Goal: Information Seeking & Learning: Get advice/opinions

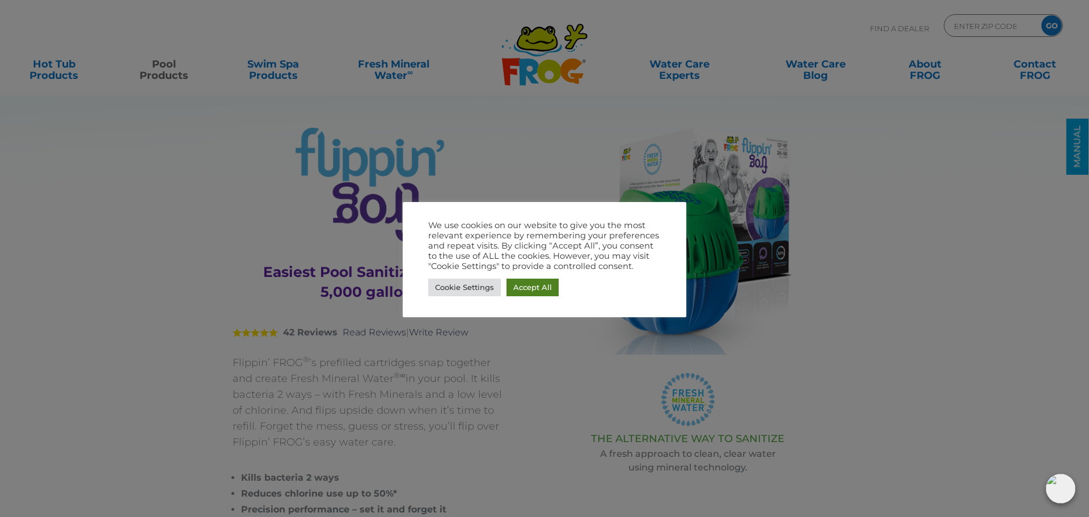
click at [550, 288] on link "Accept All" at bounding box center [532, 287] width 52 height 18
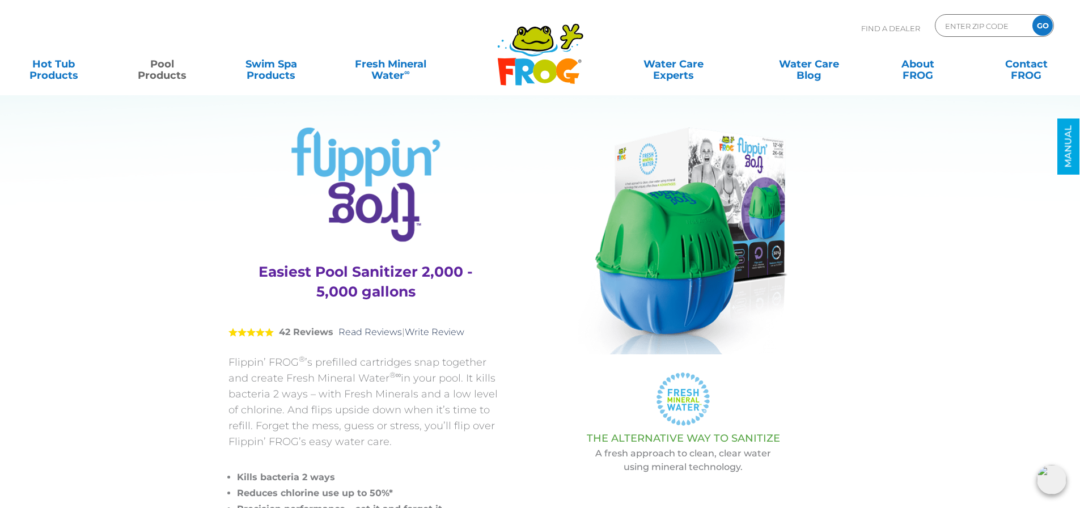
click at [543, 71] on icon ".st130{clip-path:url(#SVGID_2_);fill-rule:evenodd;clip-rule:evenodd;fill:#C3CC0…" at bounding box center [540, 55] width 87 height 64
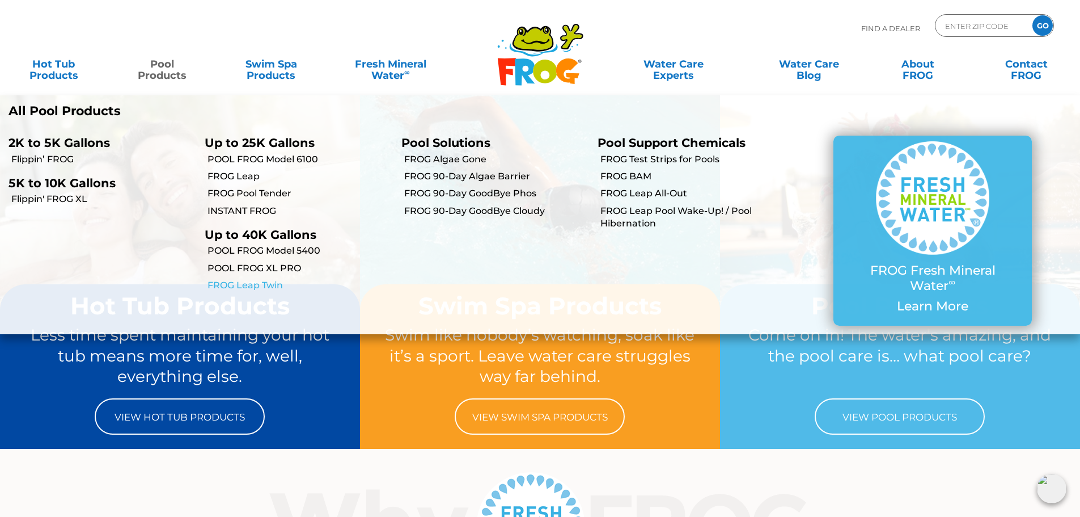
click at [272, 286] on link "FROG Leap Twin" at bounding box center [300, 285] width 185 height 12
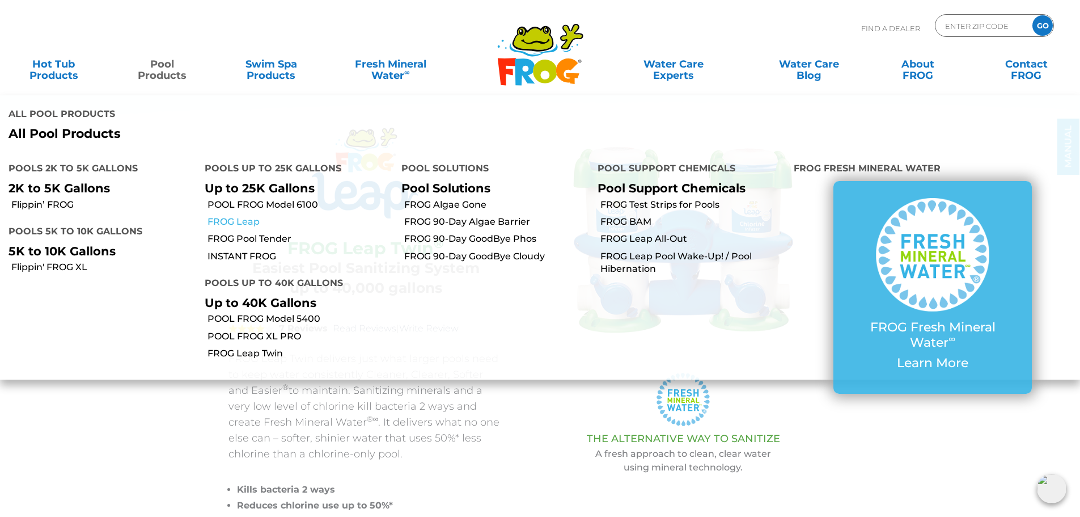
click at [248, 216] on link "FROG Leap" at bounding box center [300, 222] width 185 height 12
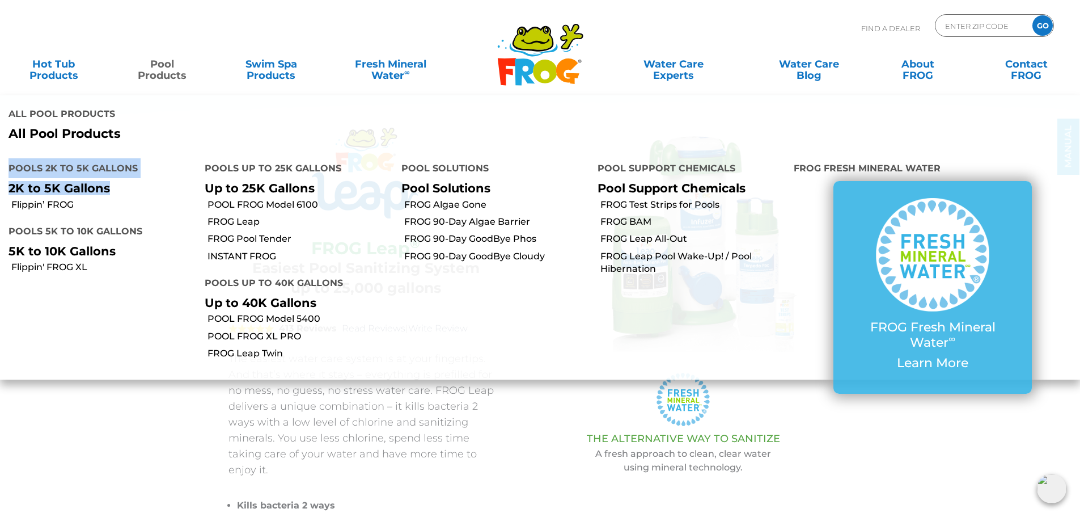
drag, startPoint x: 159, startPoint y: 109, endPoint x: 154, endPoint y: 137, distance: 28.9
click at [156, 134] on ul "All Pool Products All Pool Products Pools 2K to 5K Gallons 2K to 5K Gallons Fli…" at bounding box center [540, 237] width 1080 height 284
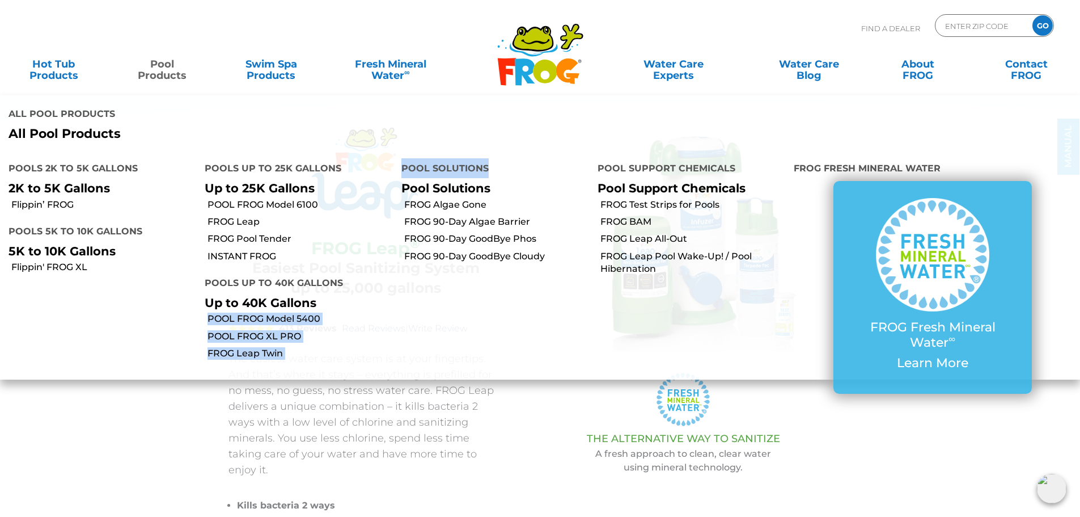
click at [416, 246] on ul "Pools 2K to 5K Gallons 2K to 5K Gallons Flippin’ FROG Pools 5K to 10K Gallons 5…" at bounding box center [540, 264] width 1080 height 229
click at [289, 199] on link "POOL FROG Model 6100" at bounding box center [300, 205] width 185 height 12
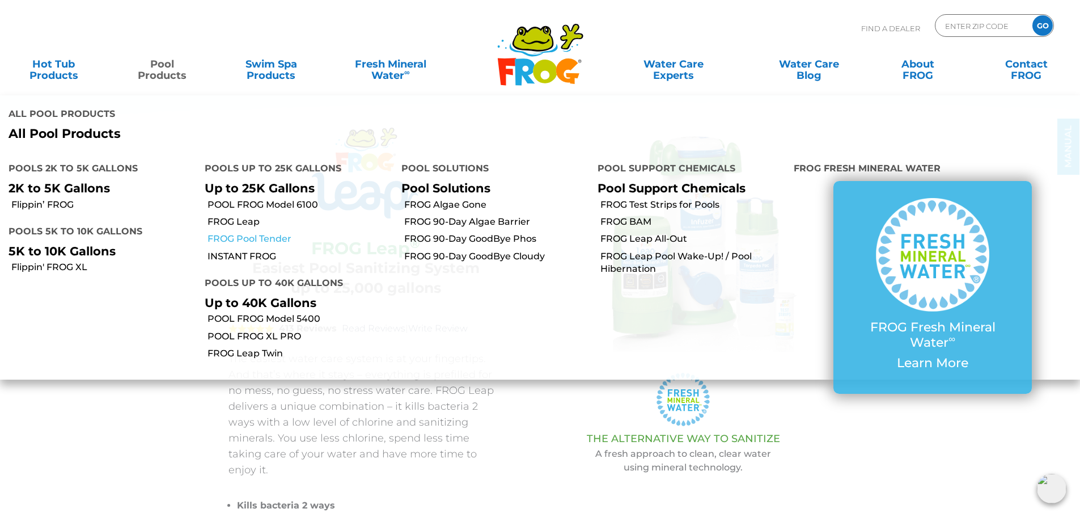
click at [248, 233] on link "FROG Pool Tender" at bounding box center [300, 239] width 185 height 12
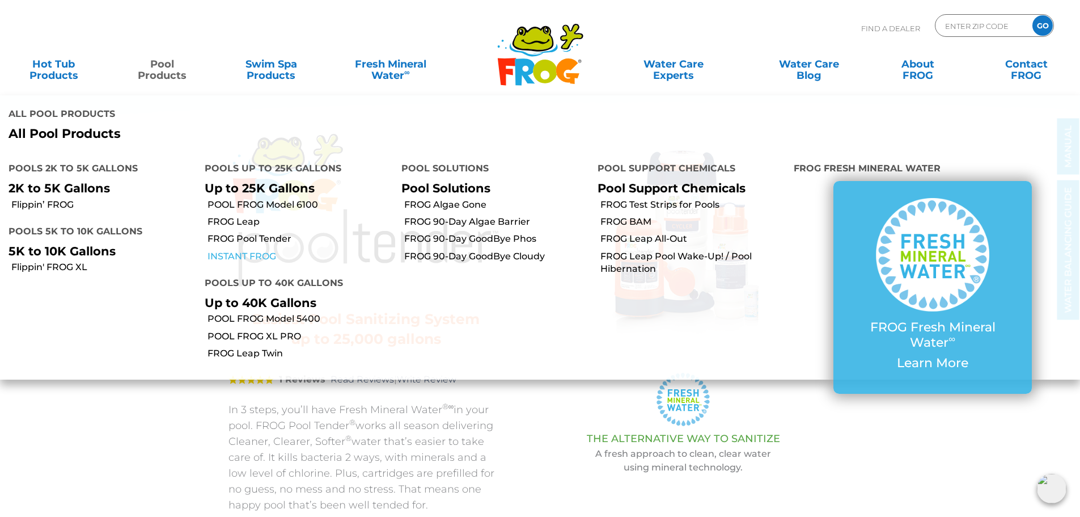
click at [256, 250] on link "INSTANT FROG" at bounding box center [300, 256] width 185 height 12
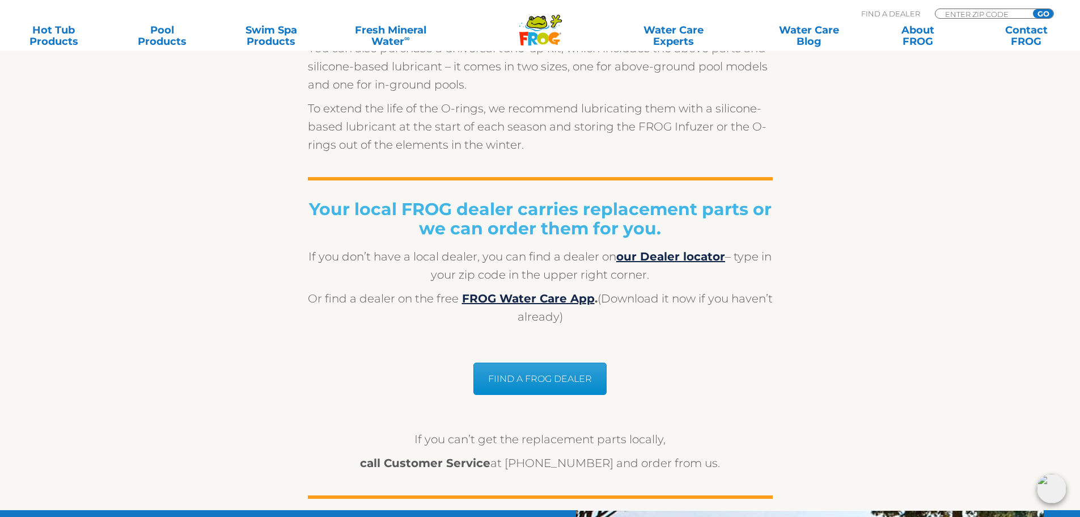
scroll to position [851, 0]
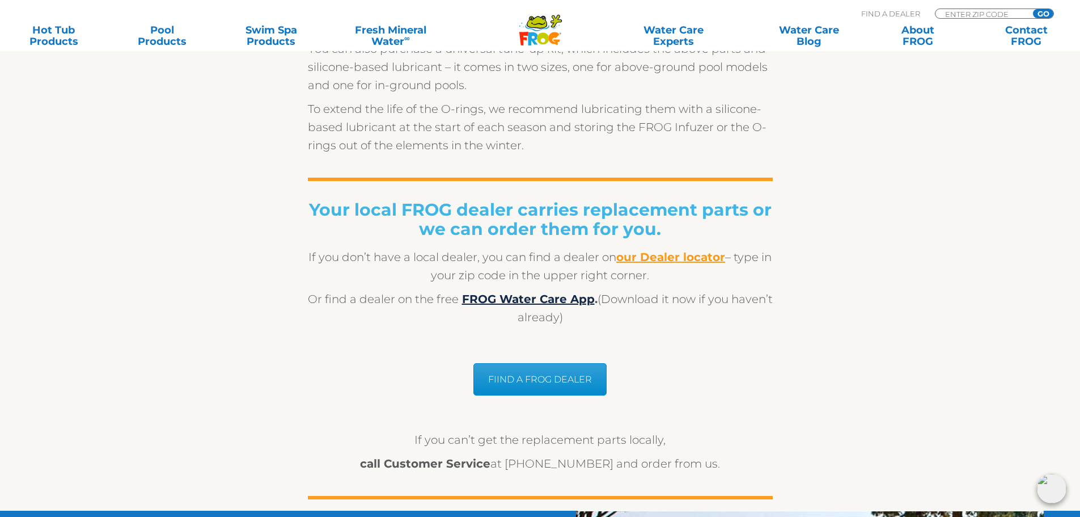
click at [687, 259] on b "our Dealer locator" at bounding box center [671, 257] width 109 height 14
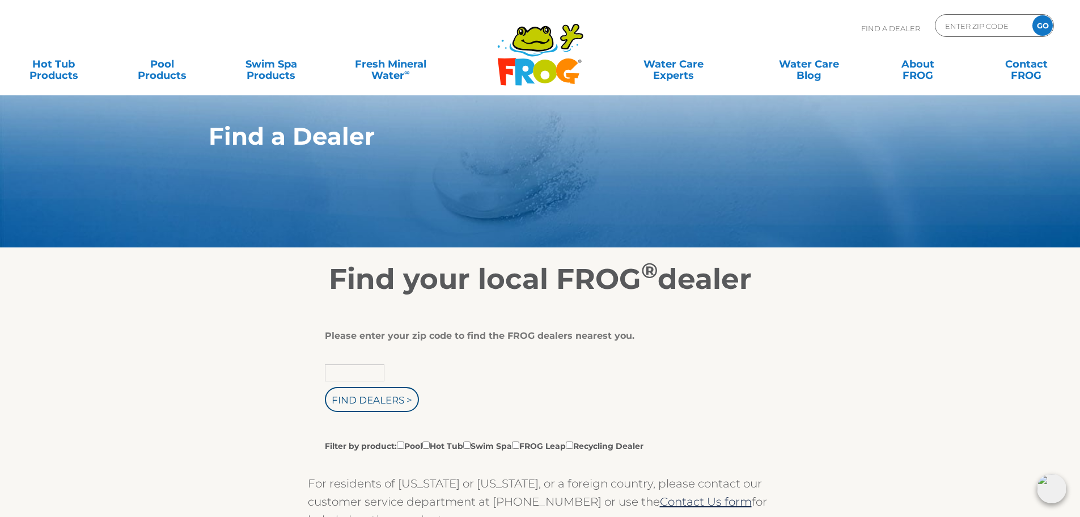
click at [341, 373] on input "text" at bounding box center [355, 372] width 60 height 17
type input "60453"
click at [325, 387] on input "Find Dealers >" at bounding box center [372, 399] width 94 height 25
click at [356, 398] on input "Find Dealers >" at bounding box center [372, 399] width 94 height 25
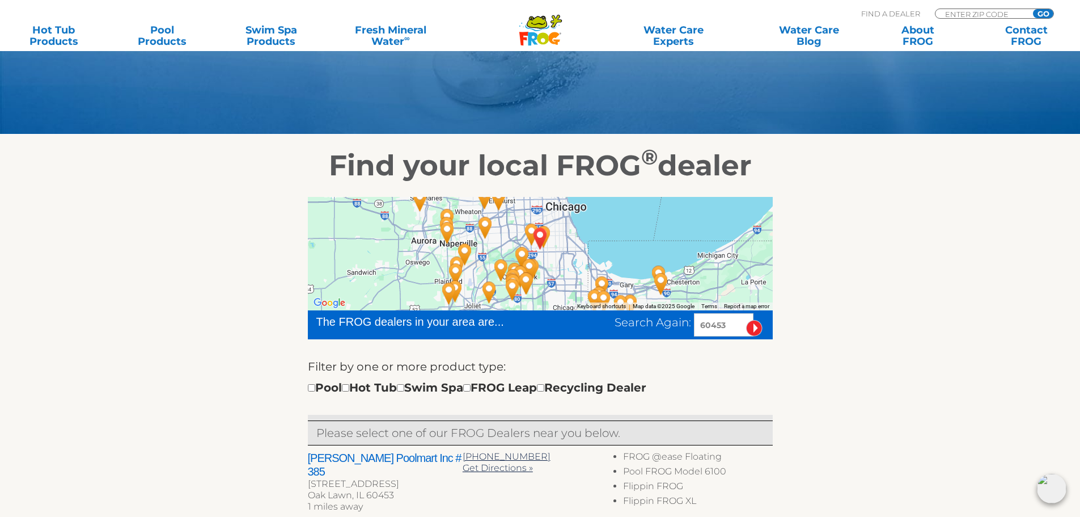
scroll to position [227, 0]
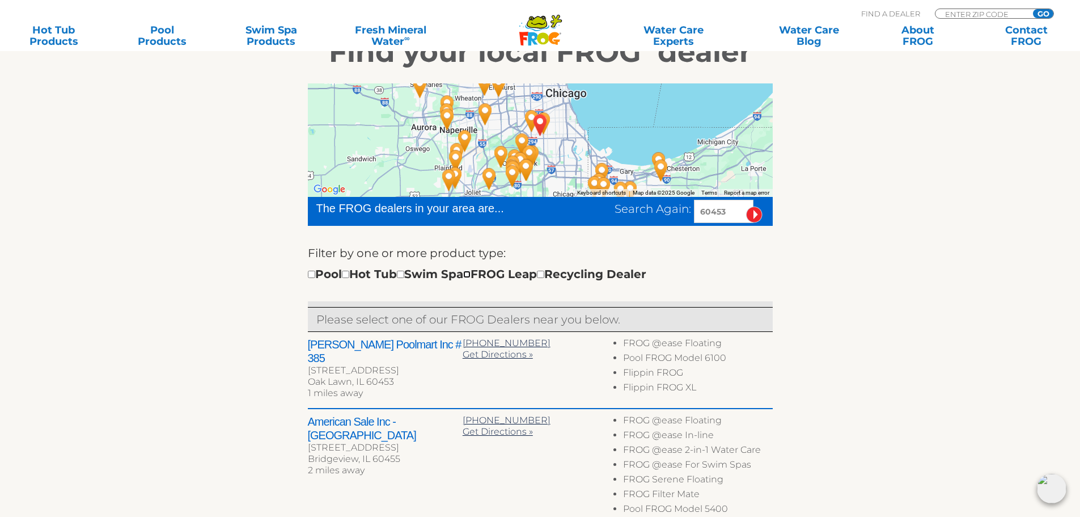
click at [471, 275] on input "checkbox" at bounding box center [466, 274] width 7 height 7
checkbox input "true"
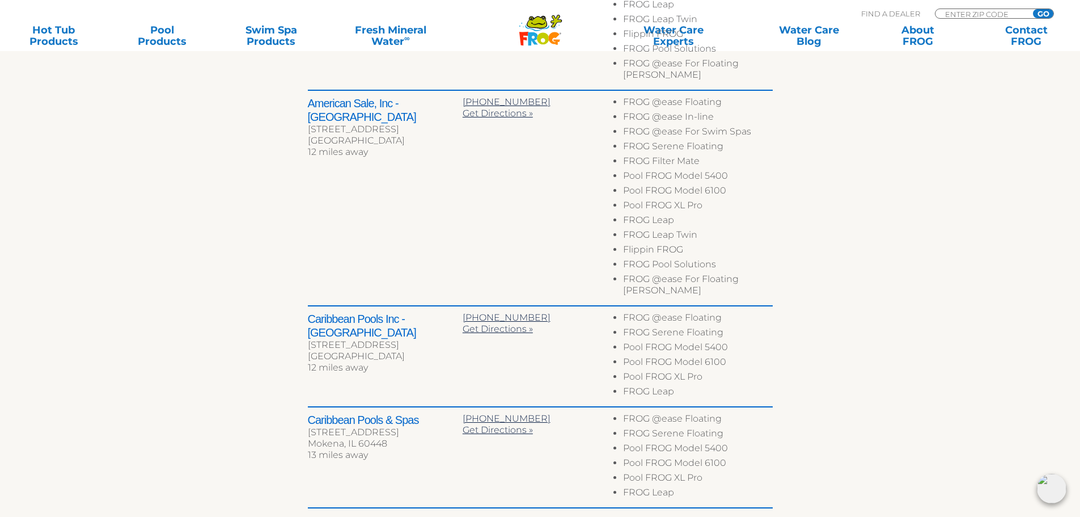
scroll to position [934, 0]
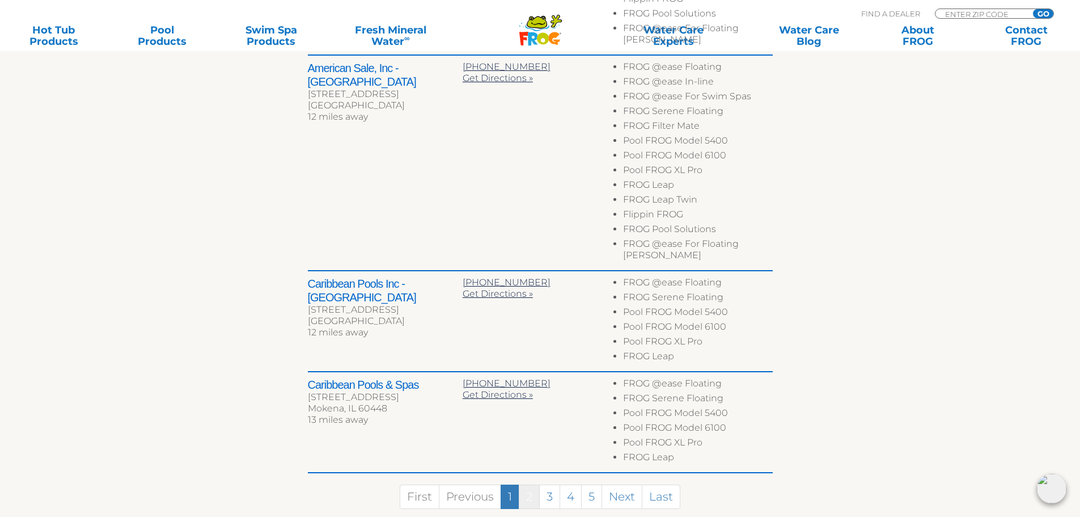
click at [529, 484] on link "2" at bounding box center [529, 496] width 21 height 24
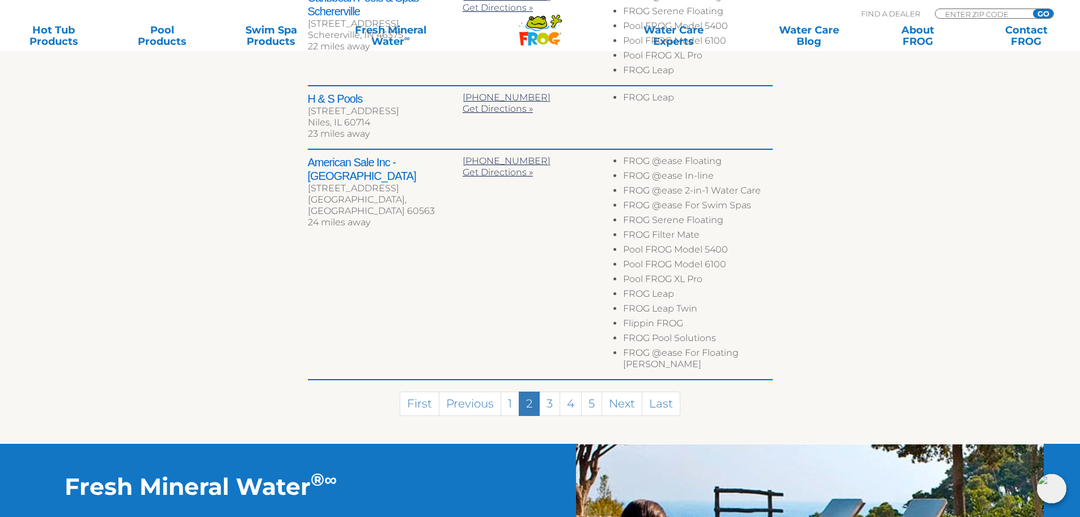
scroll to position [852, 0]
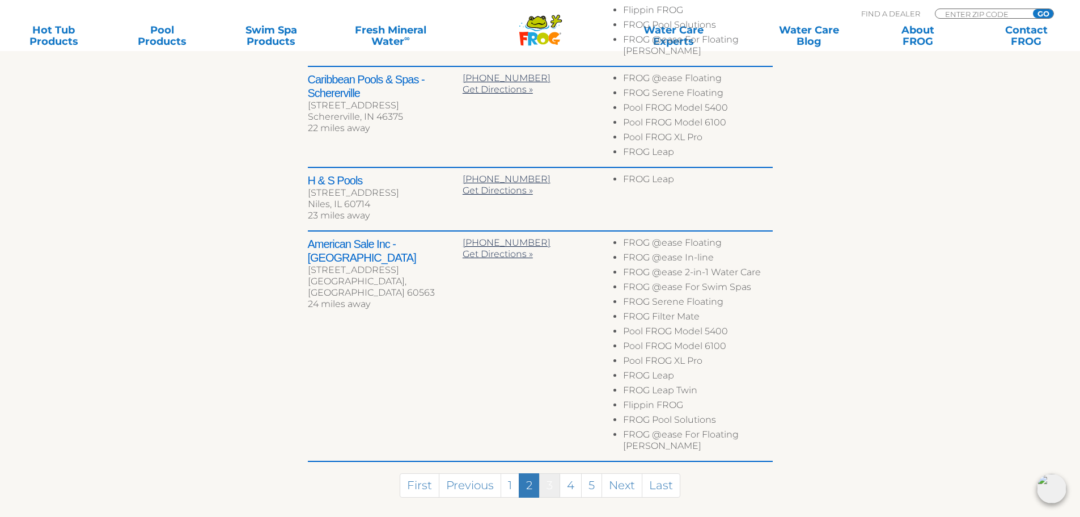
click at [554, 473] on link "3" at bounding box center [549, 485] width 21 height 24
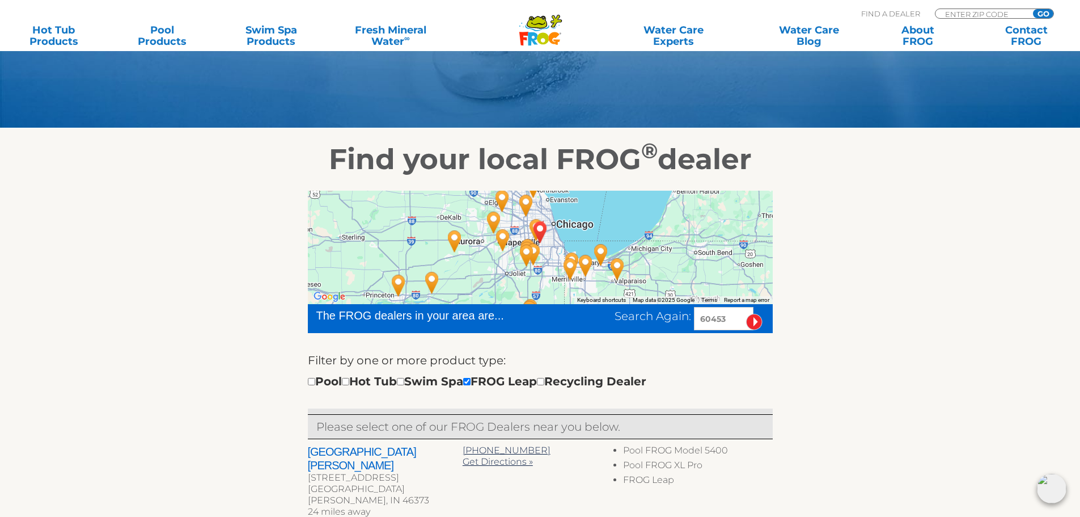
scroll to position [0, 0]
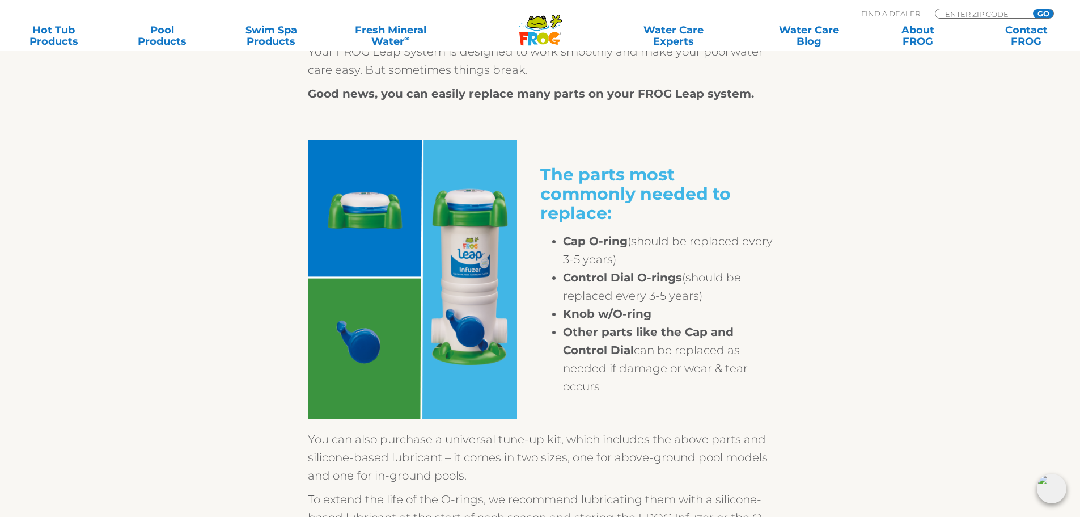
scroll to position [510, 0]
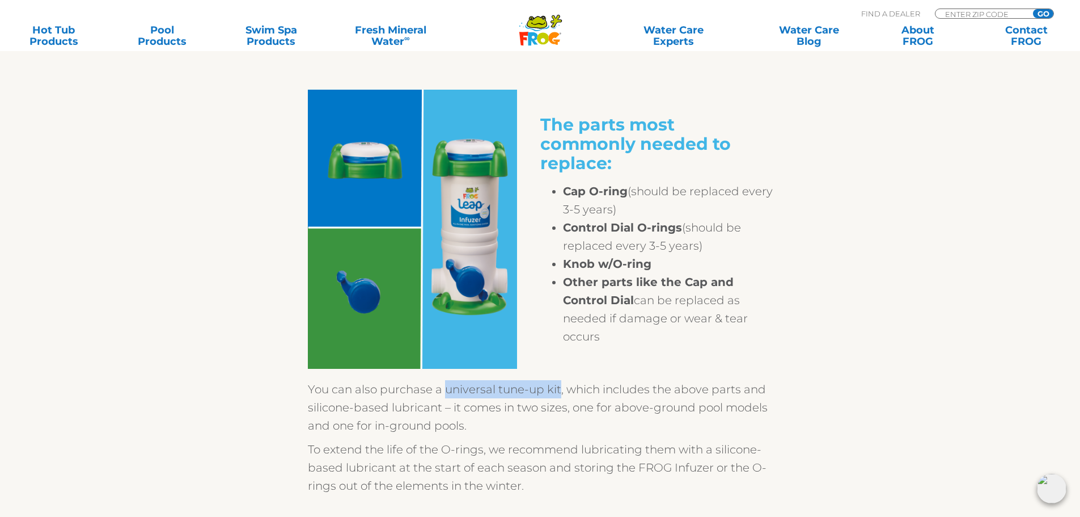
drag, startPoint x: 446, startPoint y: 387, endPoint x: 560, endPoint y: 386, distance: 113.4
click at [560, 386] on p "You can also purchase a universal tune-up kit, which includes the above parts a…" at bounding box center [540, 407] width 465 height 54
copy p "universal tune-up kit"
drag, startPoint x: 682, startPoint y: 283, endPoint x: 633, endPoint y: 304, distance: 53.1
click at [633, 304] on li "Other parts like the Cap and Control Dial can be replaced as needed if damage o…" at bounding box center [668, 309] width 210 height 73
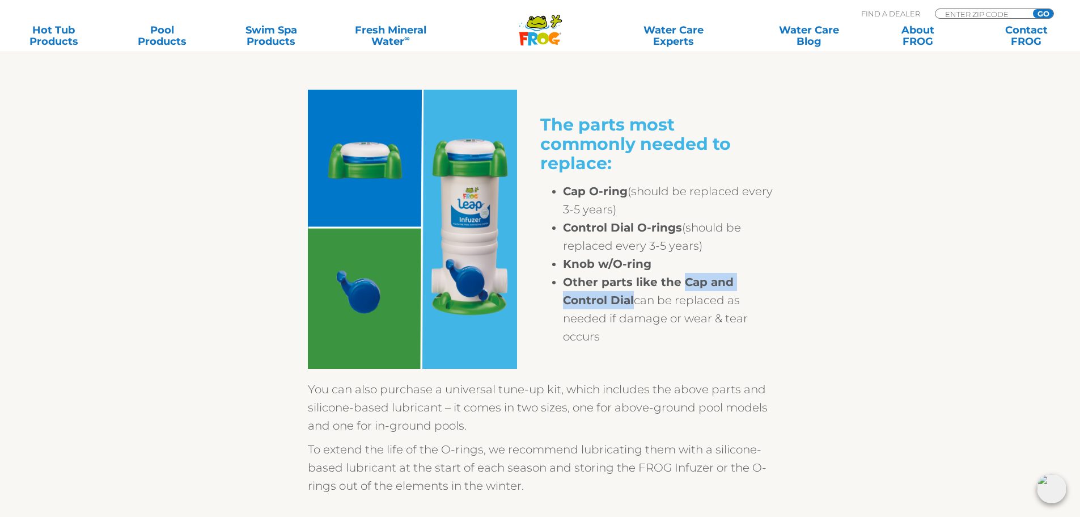
copy strong "Cap and Control Dial"
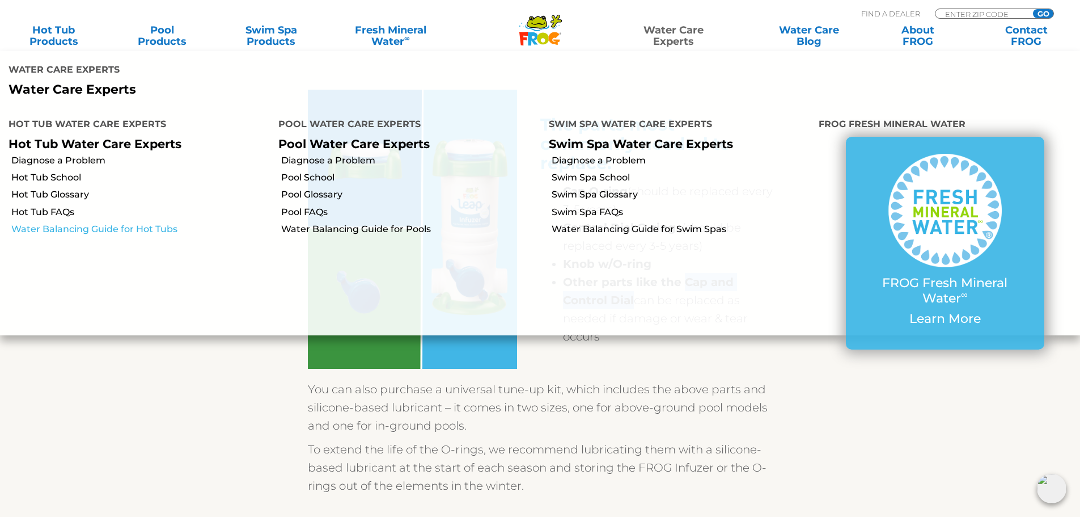
click at [93, 223] on link "Water Balancing Guide for Hot Tubs" at bounding box center [140, 229] width 259 height 12
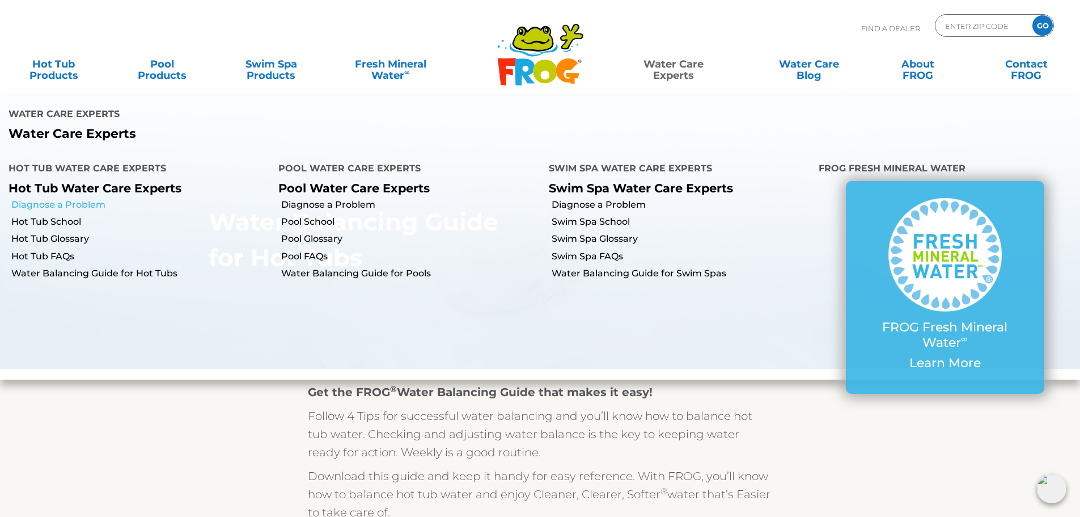
click at [40, 199] on link "Diagnose a Problem" at bounding box center [140, 205] width 259 height 12
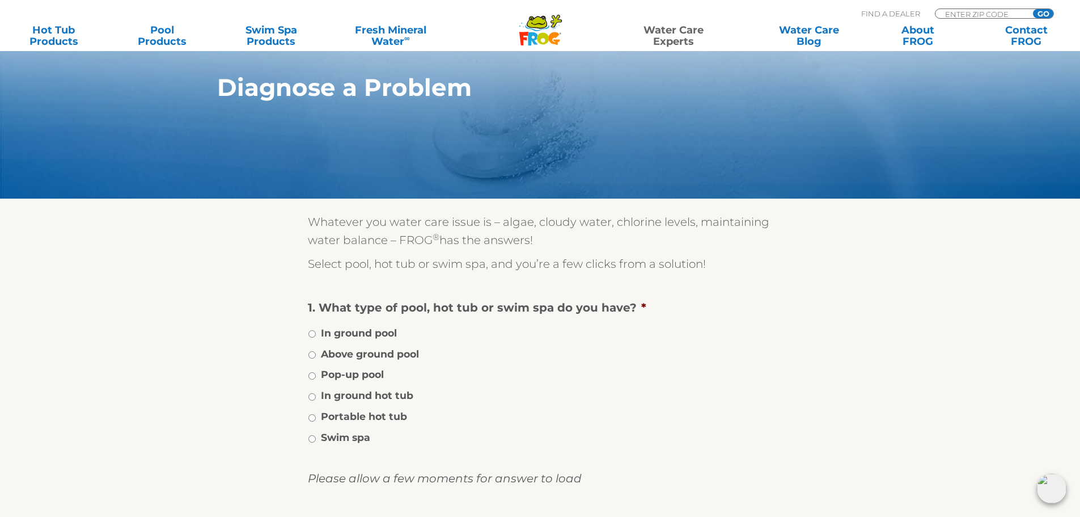
scroll to position [113, 0]
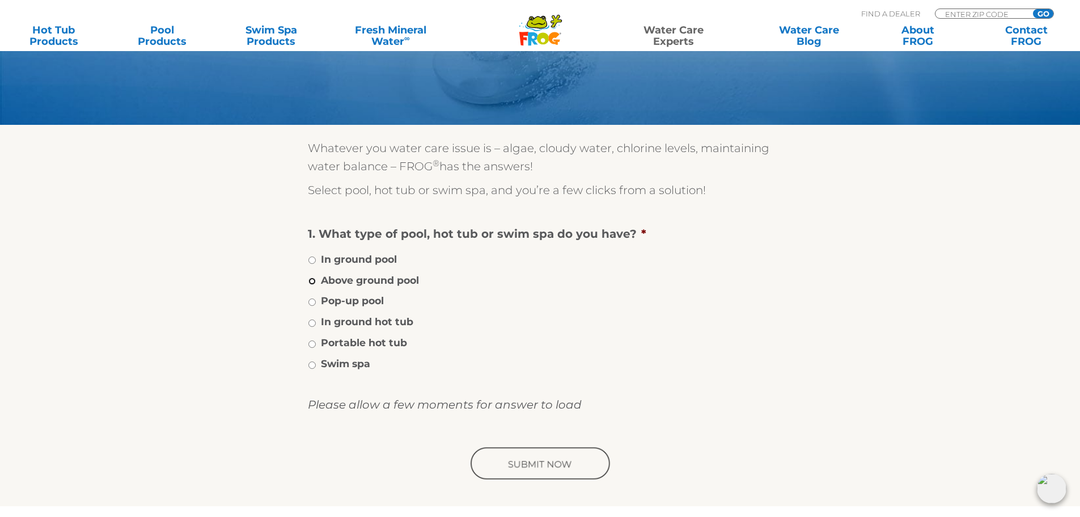
click at [313, 282] on input "Above ground pool" at bounding box center [312, 280] width 7 height 7
radio input "true"
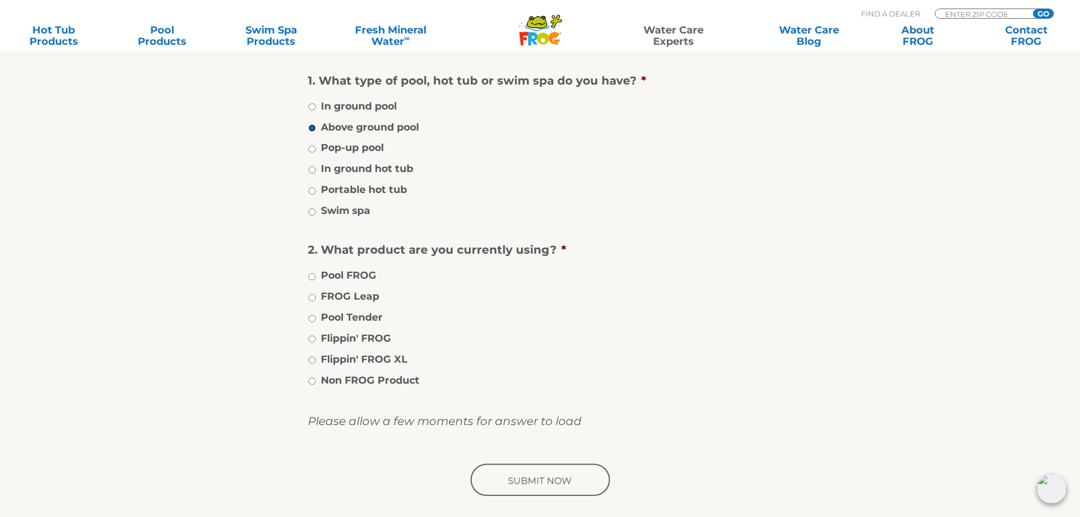
scroll to position [284, 0]
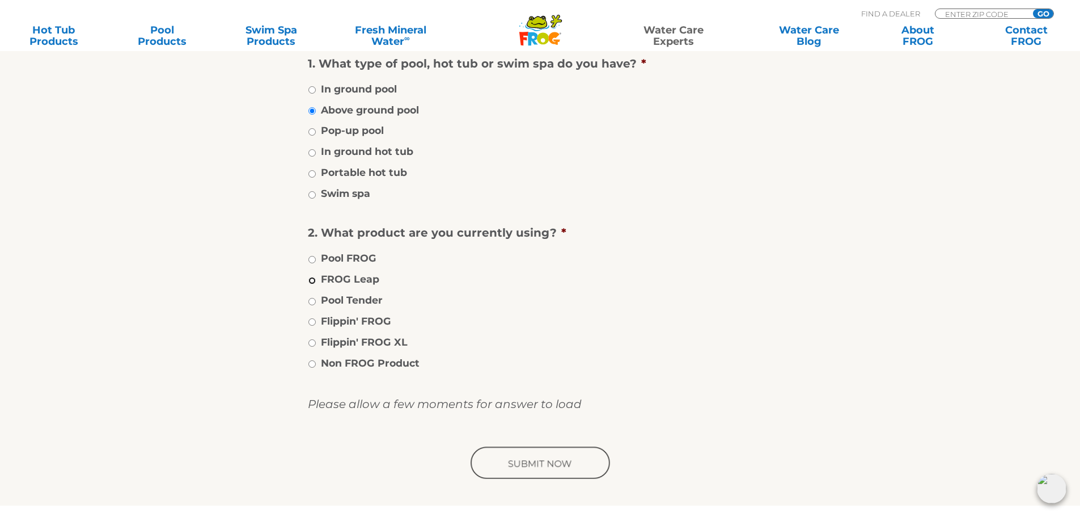
click at [314, 280] on input "FROG Leap" at bounding box center [312, 280] width 7 height 7
radio input "true"
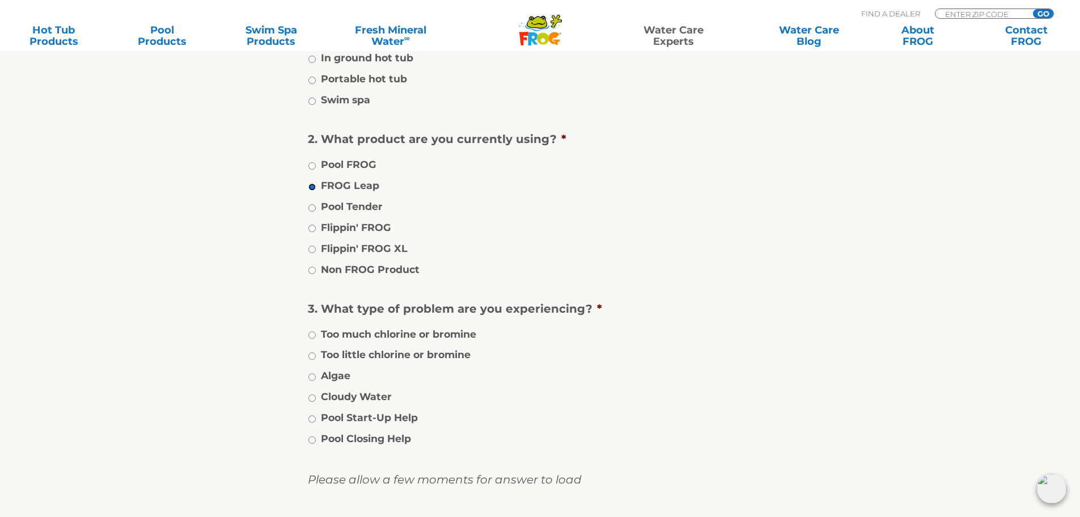
scroll to position [397, 0]
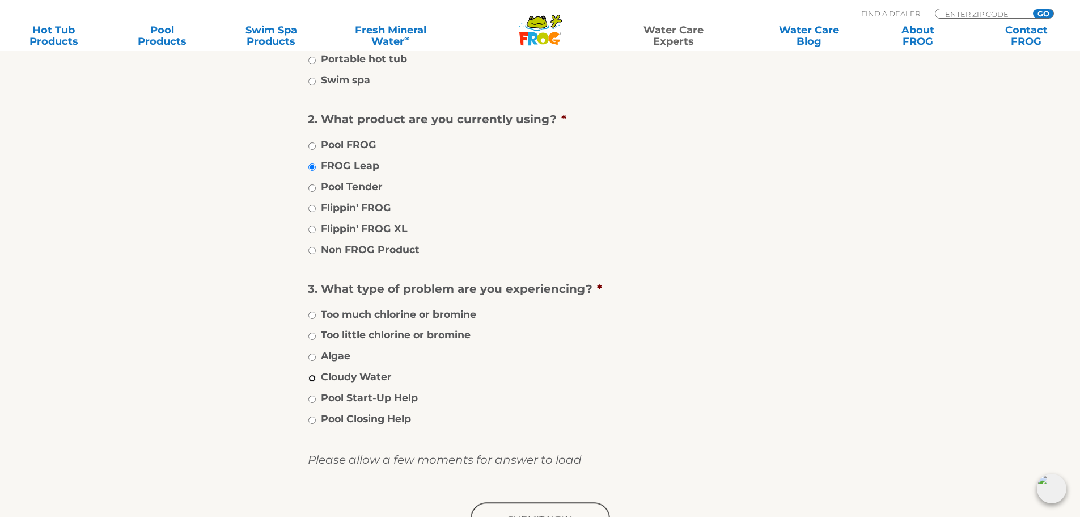
click at [313, 379] on input "Cloudy Water" at bounding box center [312, 377] width 7 height 7
radio input "true"
click at [315, 357] on input "Algae" at bounding box center [312, 356] width 7 height 7
radio input "true"
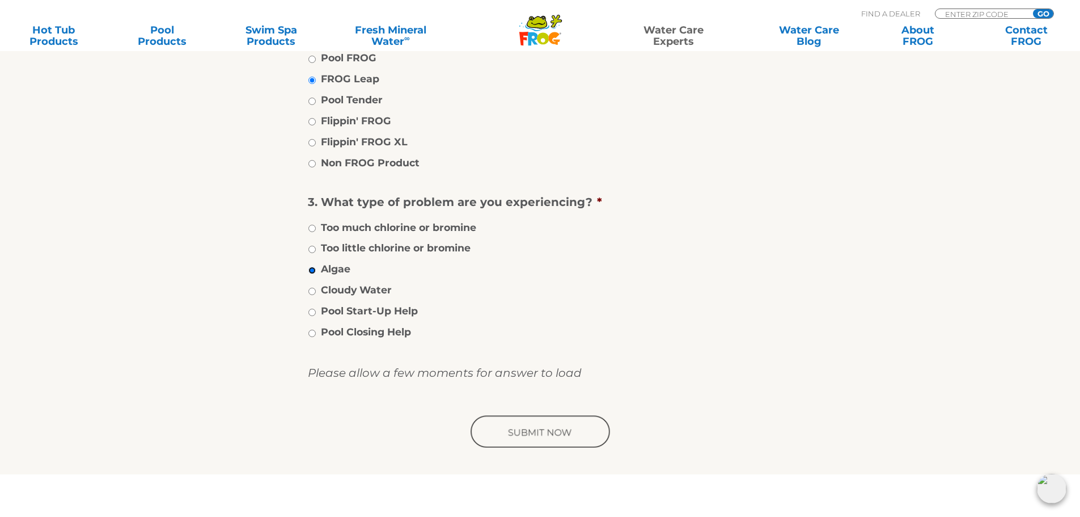
scroll to position [510, 0]
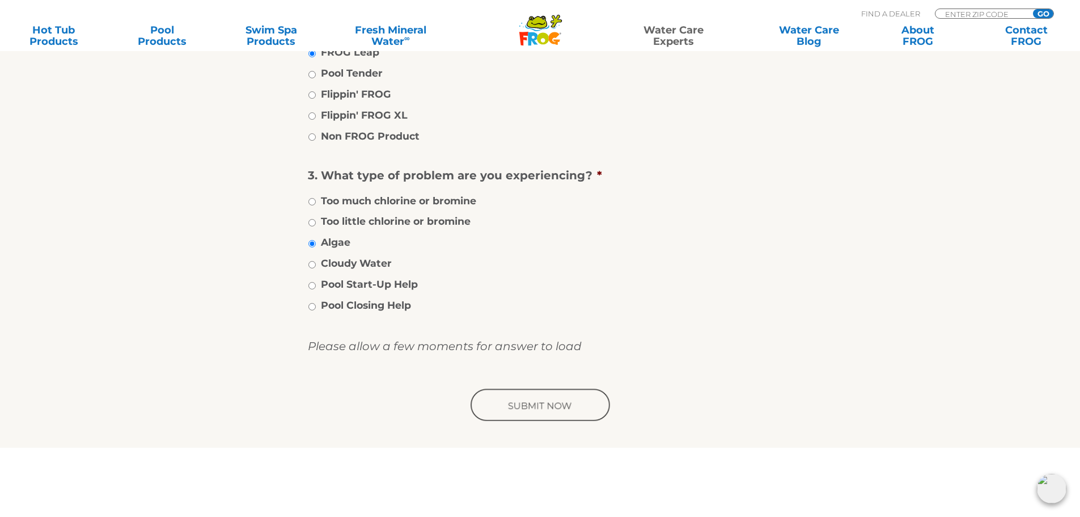
click at [551, 411] on input "image" at bounding box center [540, 405] width 144 height 36
click at [548, 407] on input "image" at bounding box center [540, 405] width 144 height 36
